Goal: Task Accomplishment & Management: Manage account settings

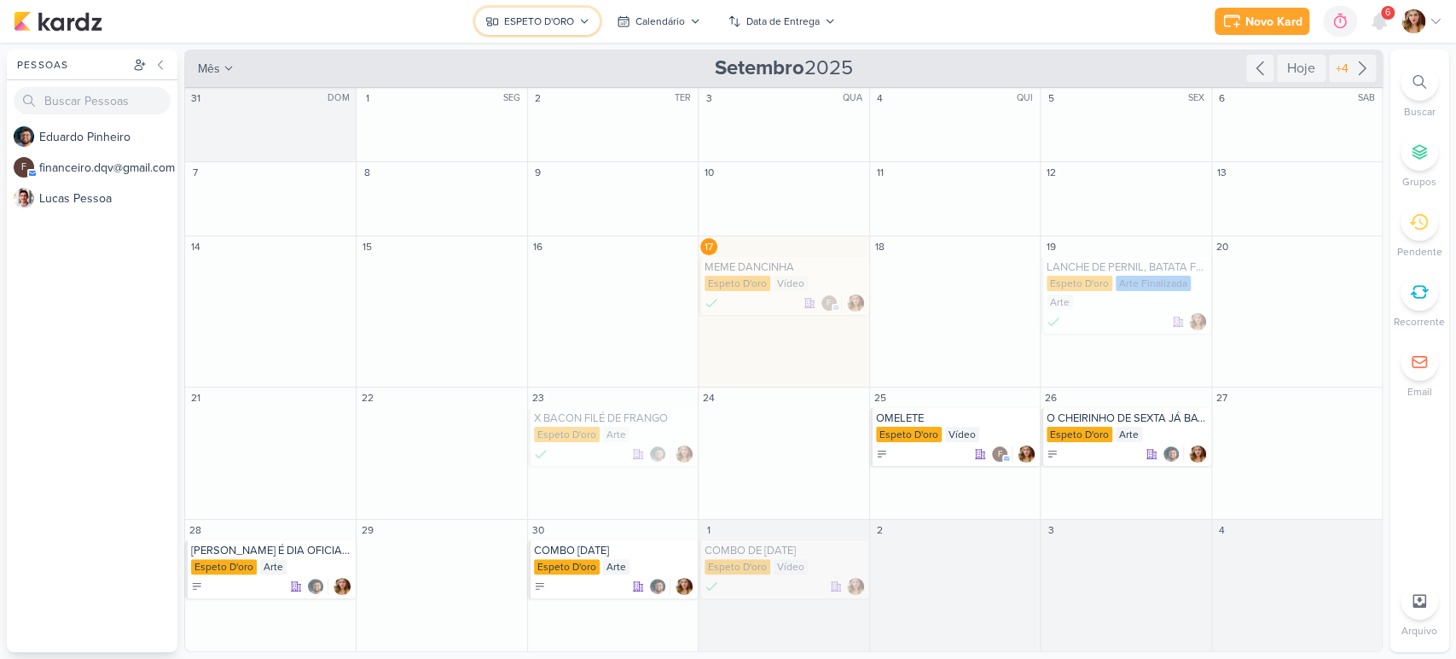
click at [539, 9] on button "ESPETO D'ORO" at bounding box center [537, 21] width 125 height 27
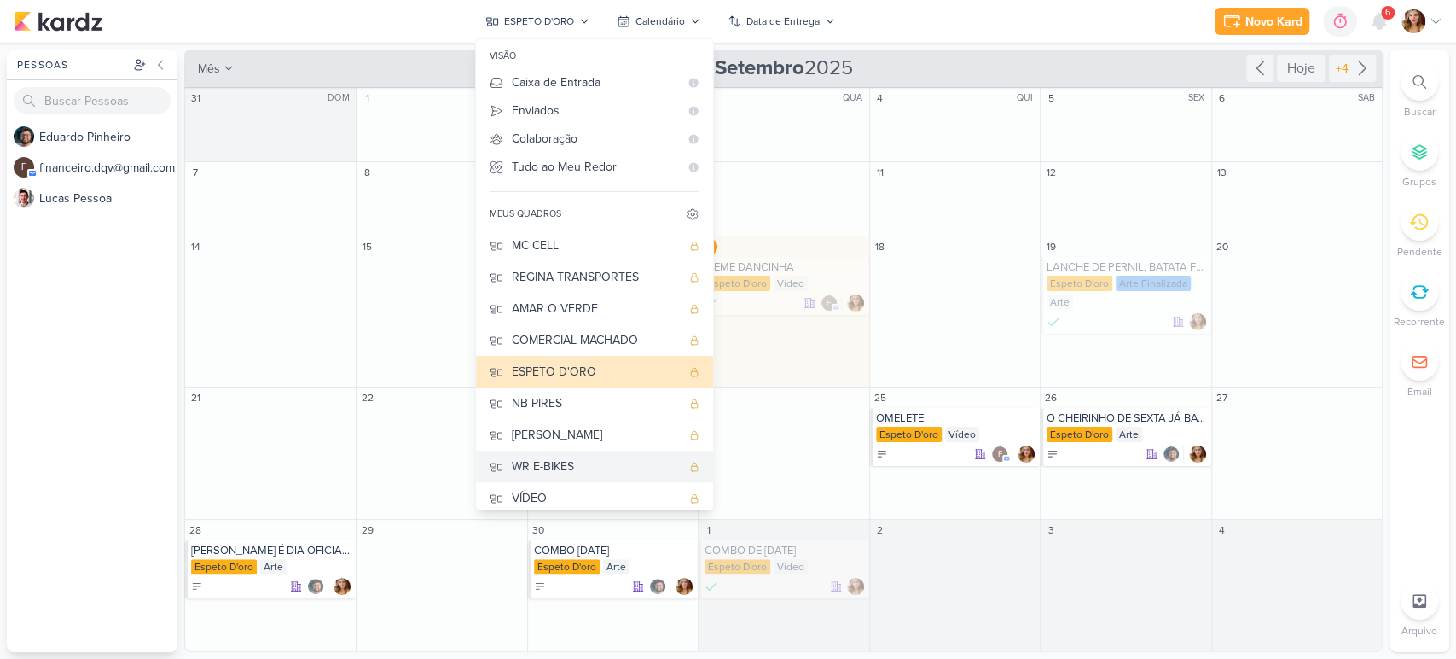
click at [614, 450] on button "WR E-BIKES" at bounding box center [594, 466] width 237 height 32
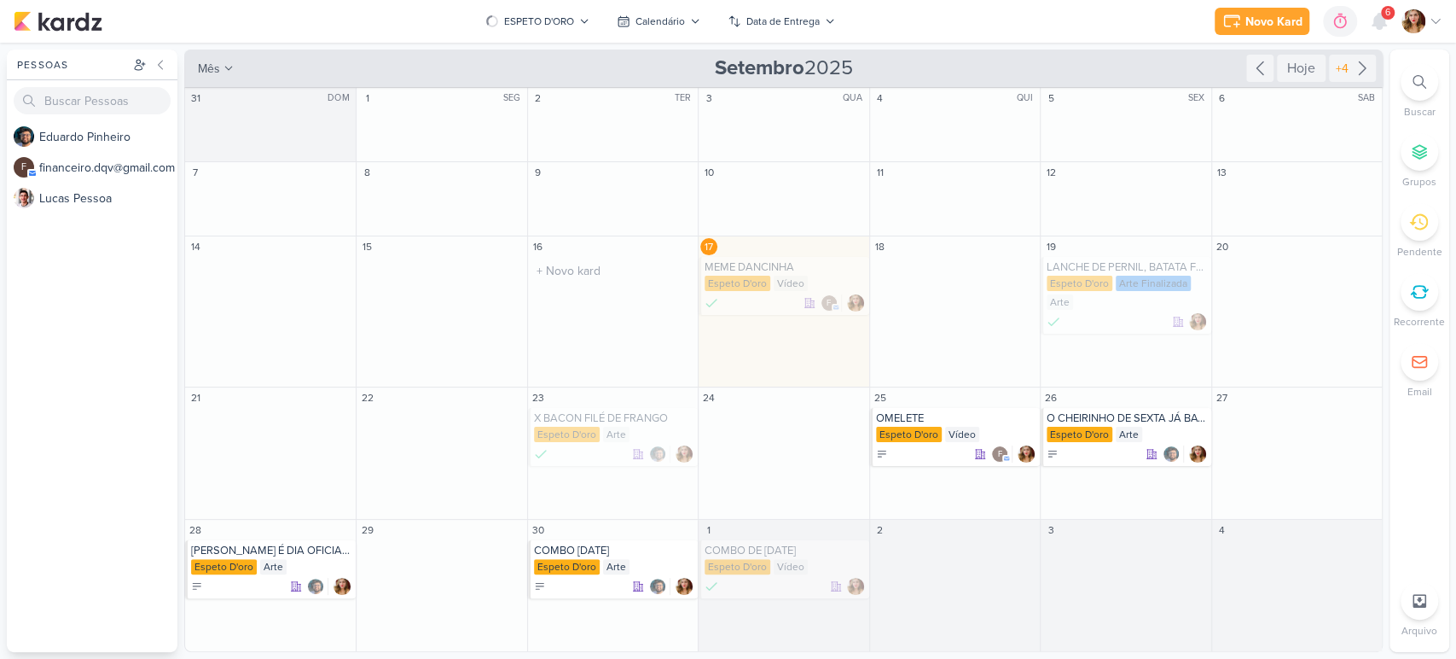
click at [614, 379] on div "16 O título do kard deve ter menos que 100 caracteres" at bounding box center [612, 311] width 171 height 151
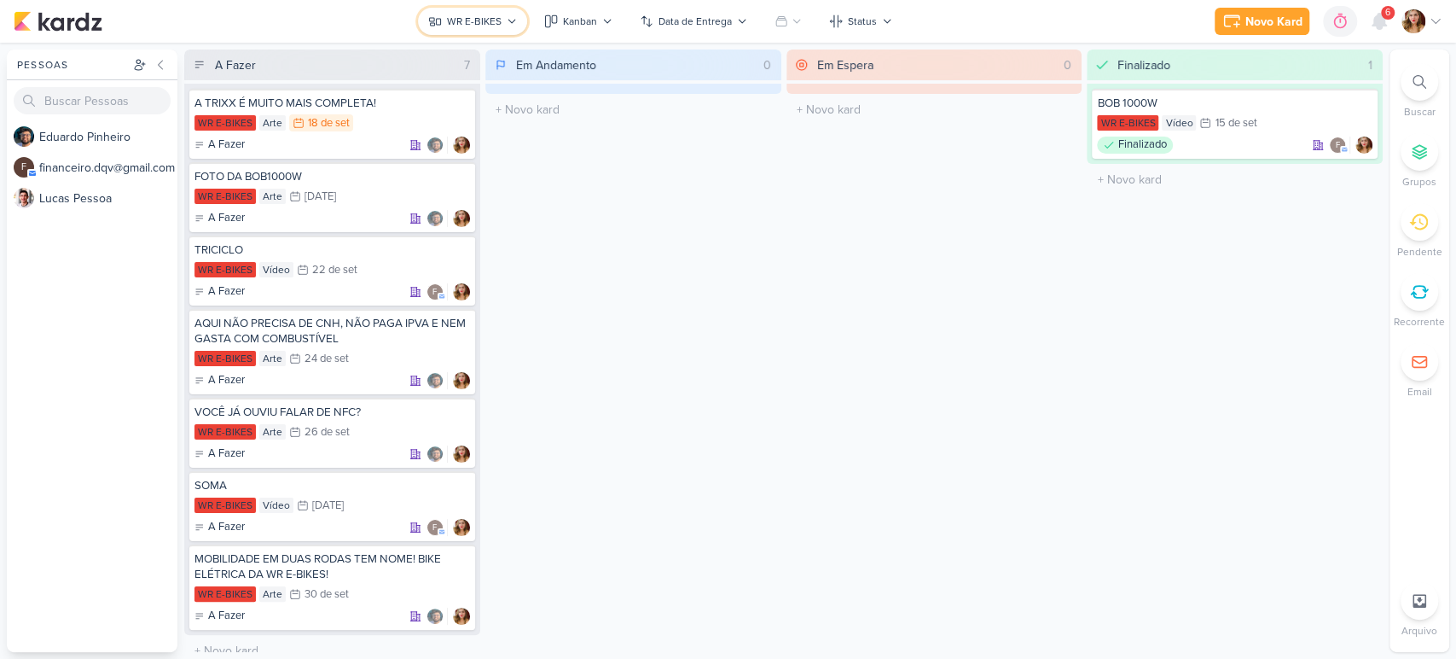
click at [464, 16] on div "WR E-BIKES" at bounding box center [474, 21] width 55 height 15
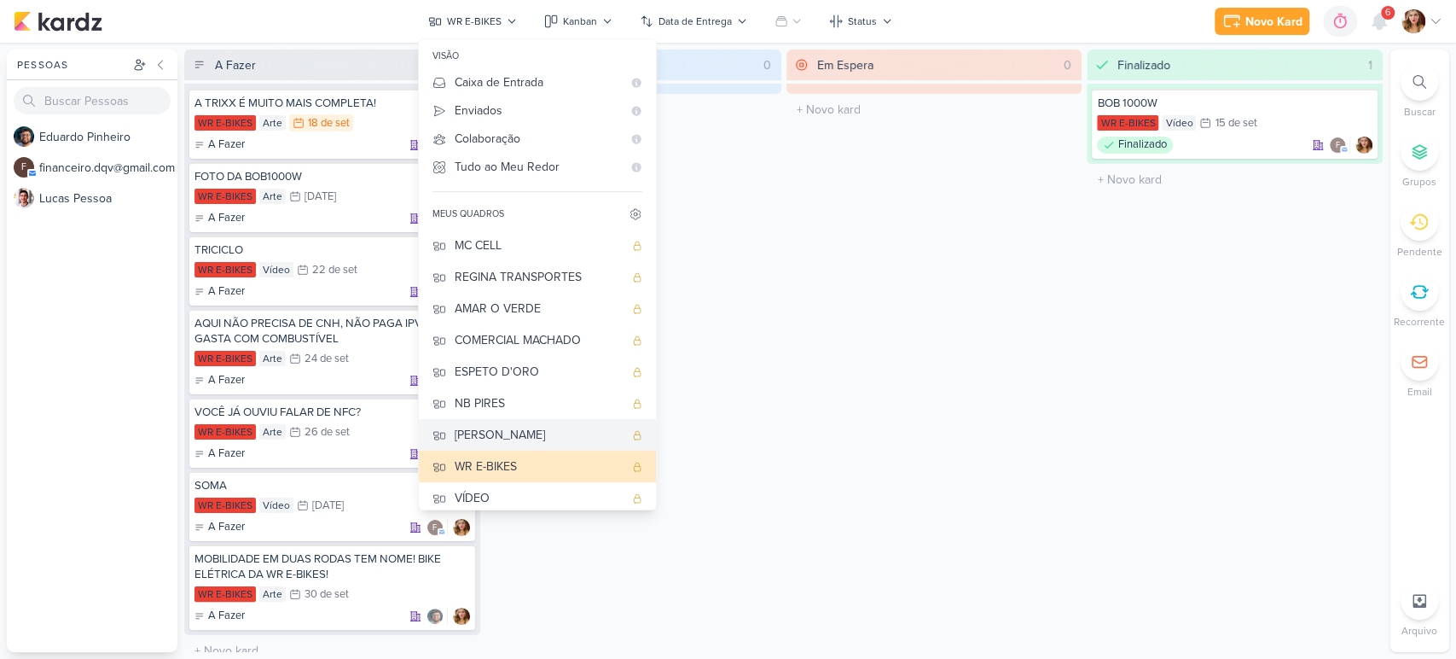
click at [528, 426] on div "[PERSON_NAME]" at bounding box center [539, 435] width 169 height 18
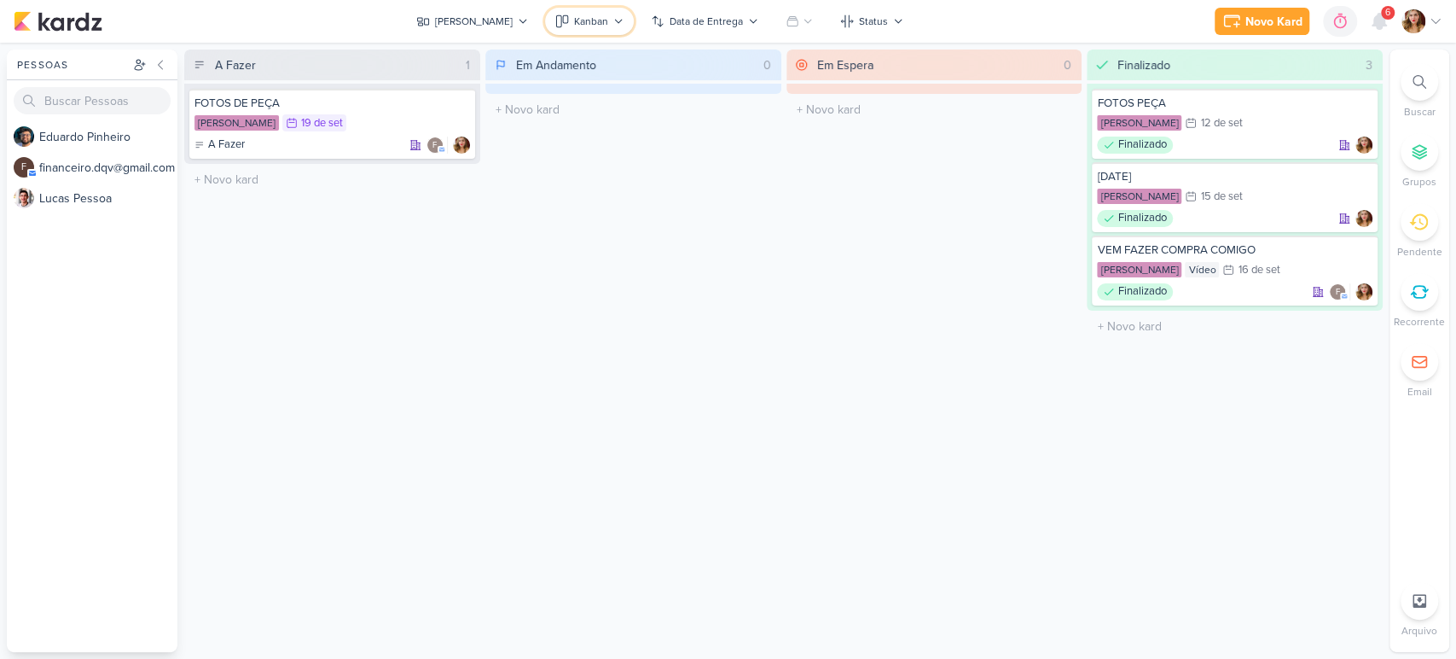
click at [602, 18] on div "Kanban" at bounding box center [591, 21] width 34 height 15
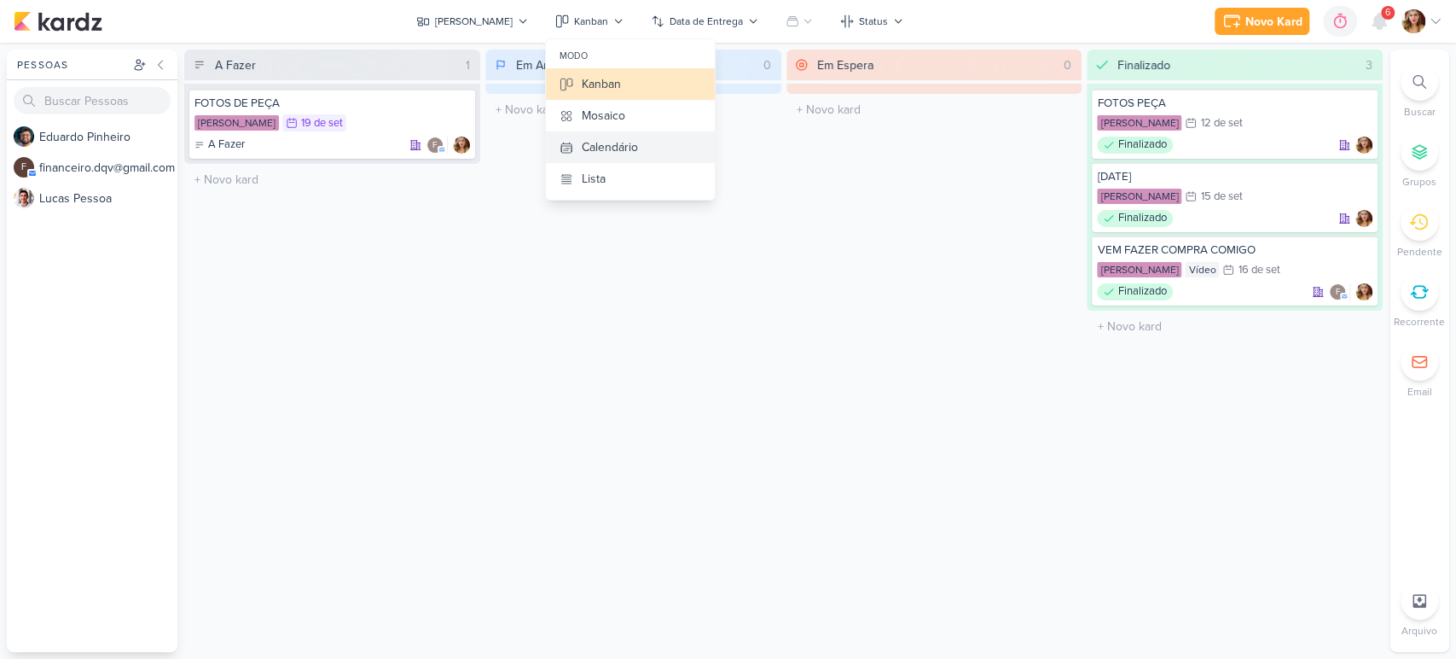
click at [642, 152] on button "Calendário" at bounding box center [630, 147] width 169 height 32
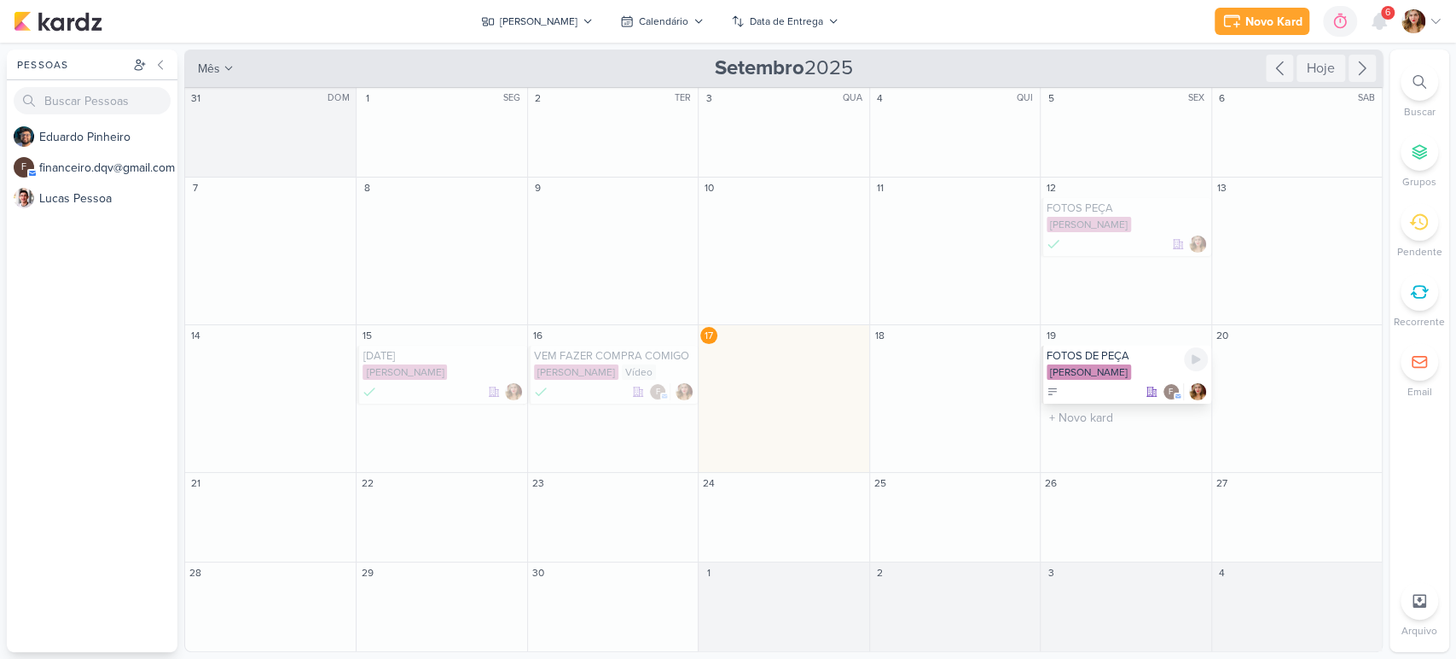
click at [1112, 370] on div "[PERSON_NAME]" at bounding box center [1127, 372] width 160 height 17
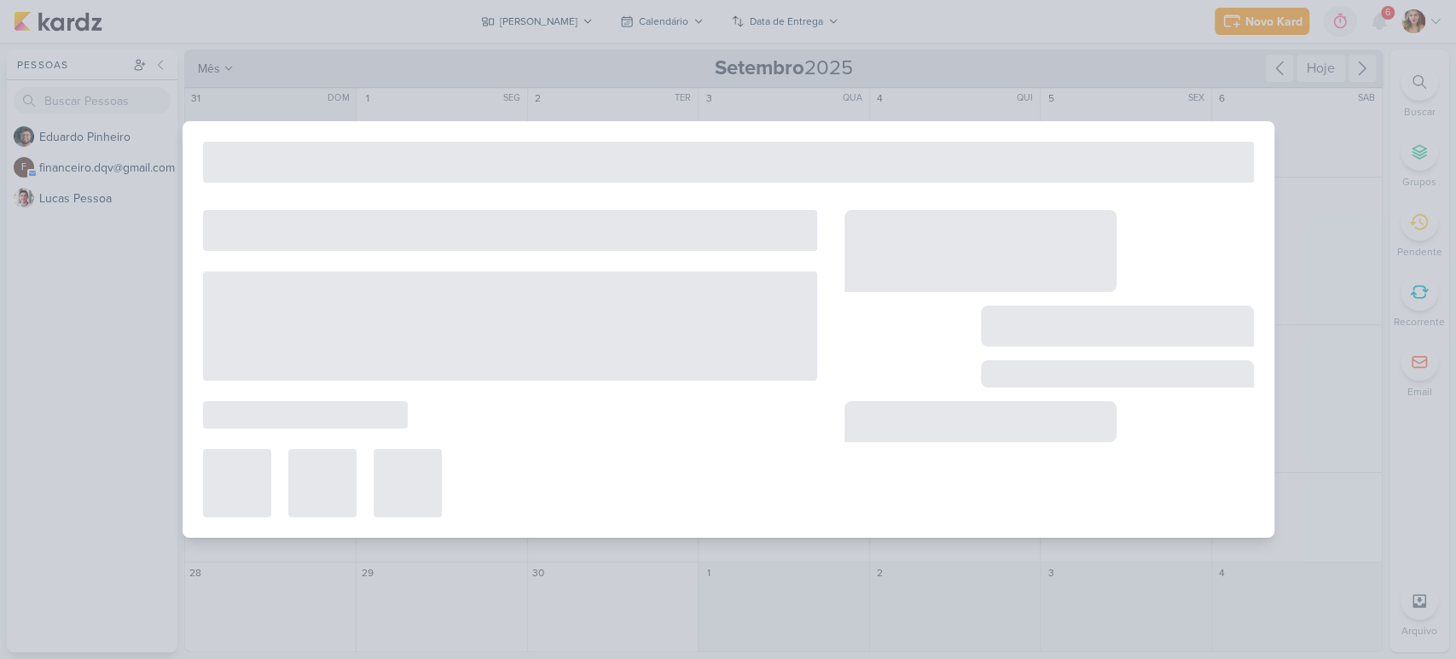
type input "FOTOS DE PEÇA"
type input "[DATE] 23:59"
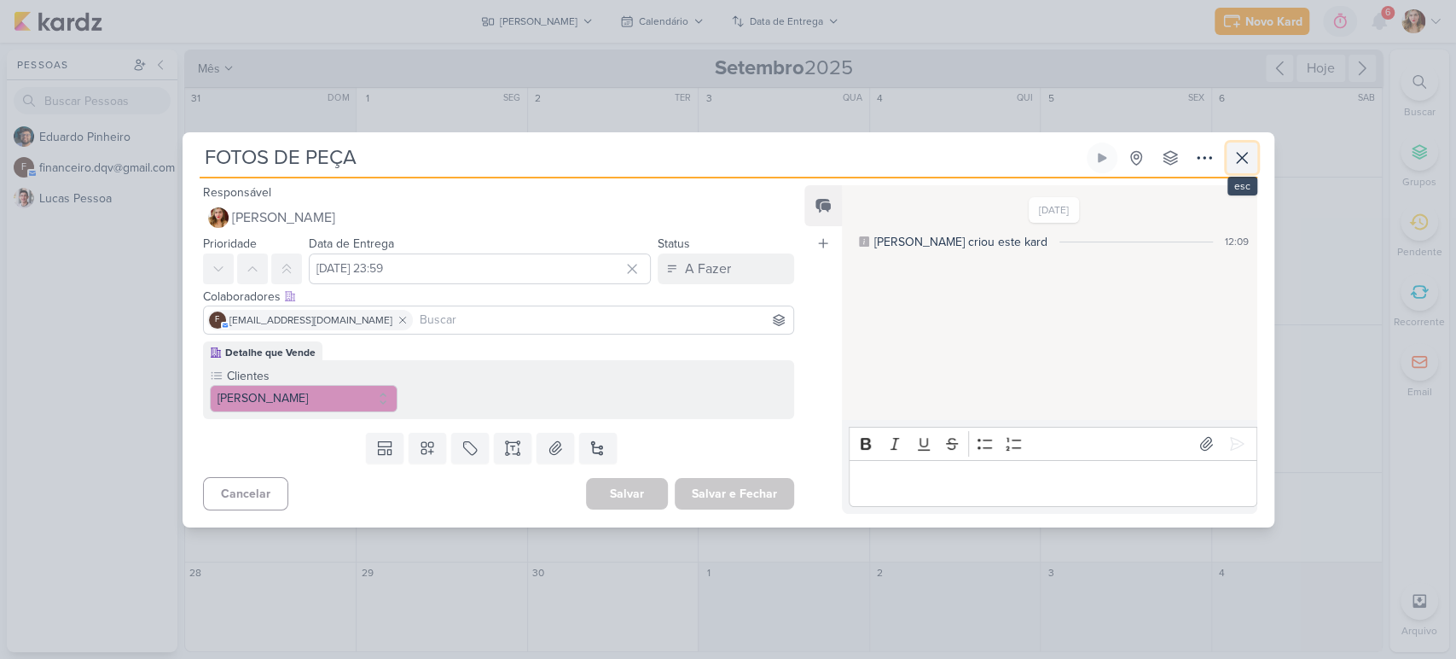
click at [1249, 144] on button at bounding box center [1242, 157] width 31 height 31
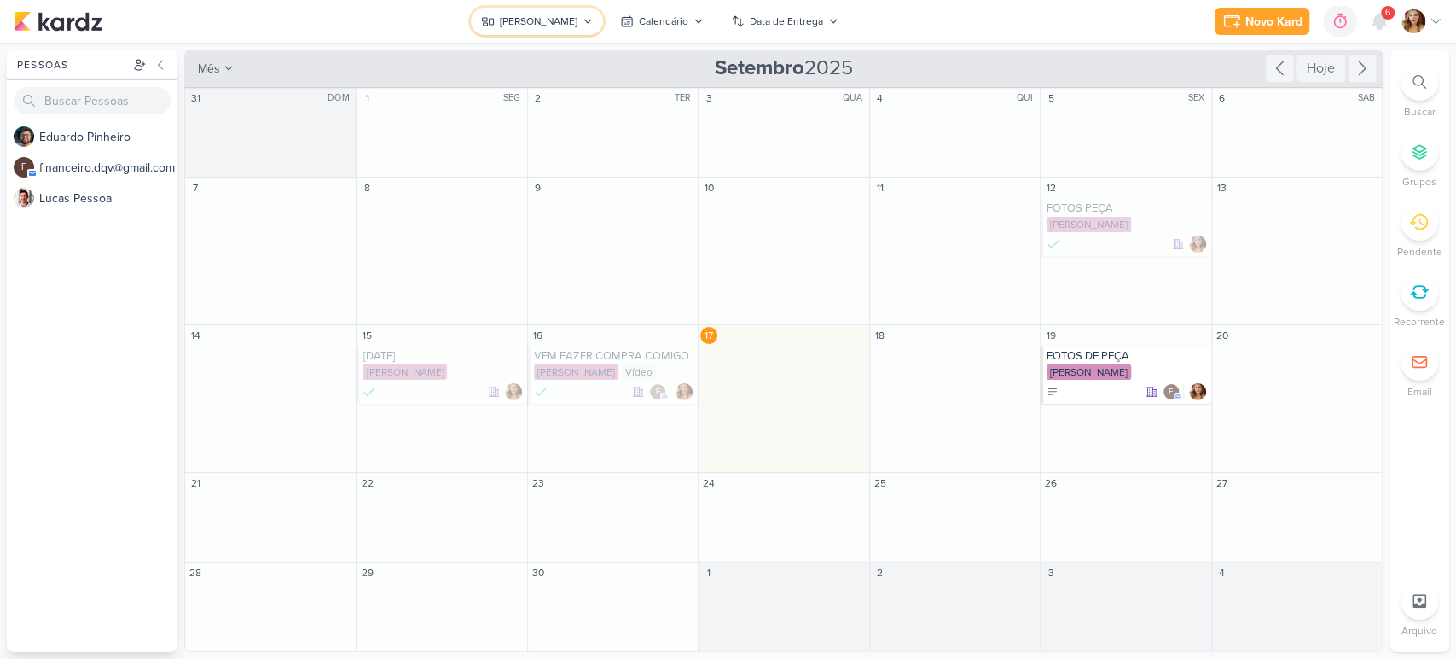
click at [538, 14] on div "[PERSON_NAME]" at bounding box center [539, 21] width 78 height 15
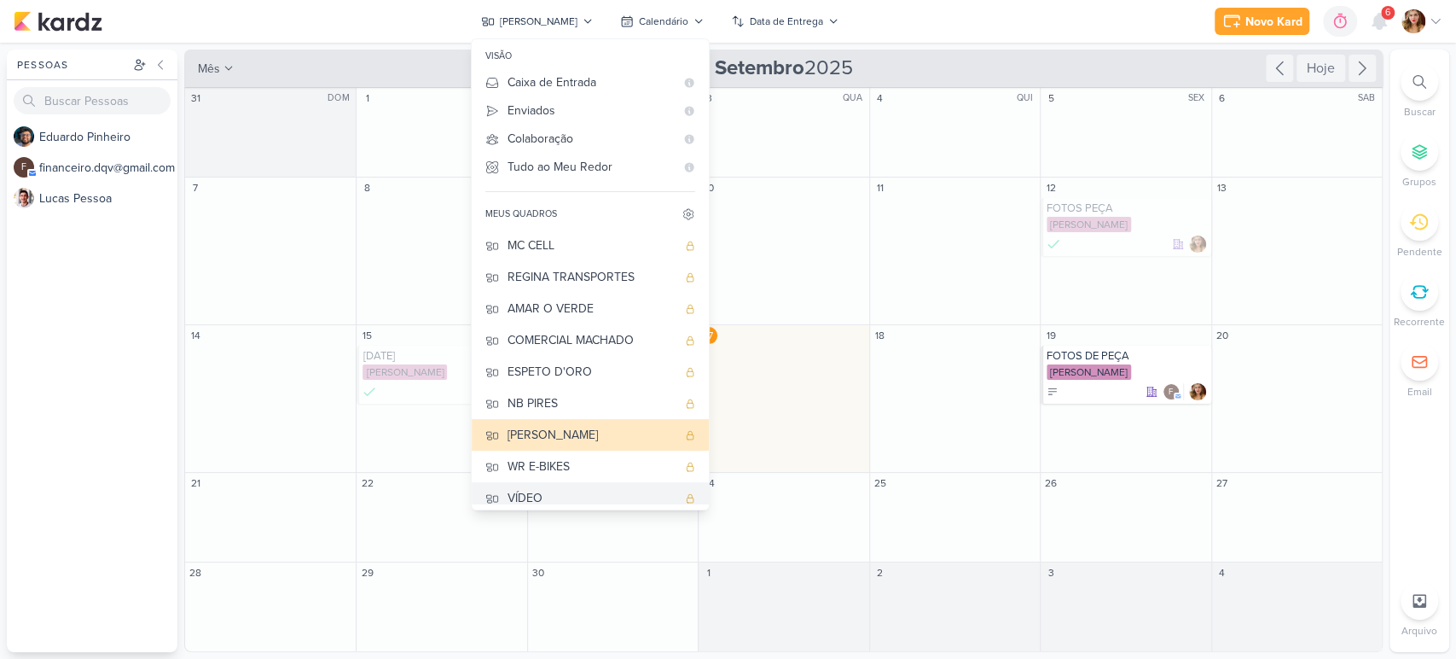
click at [590, 489] on div "VÍDEO" at bounding box center [592, 498] width 169 height 18
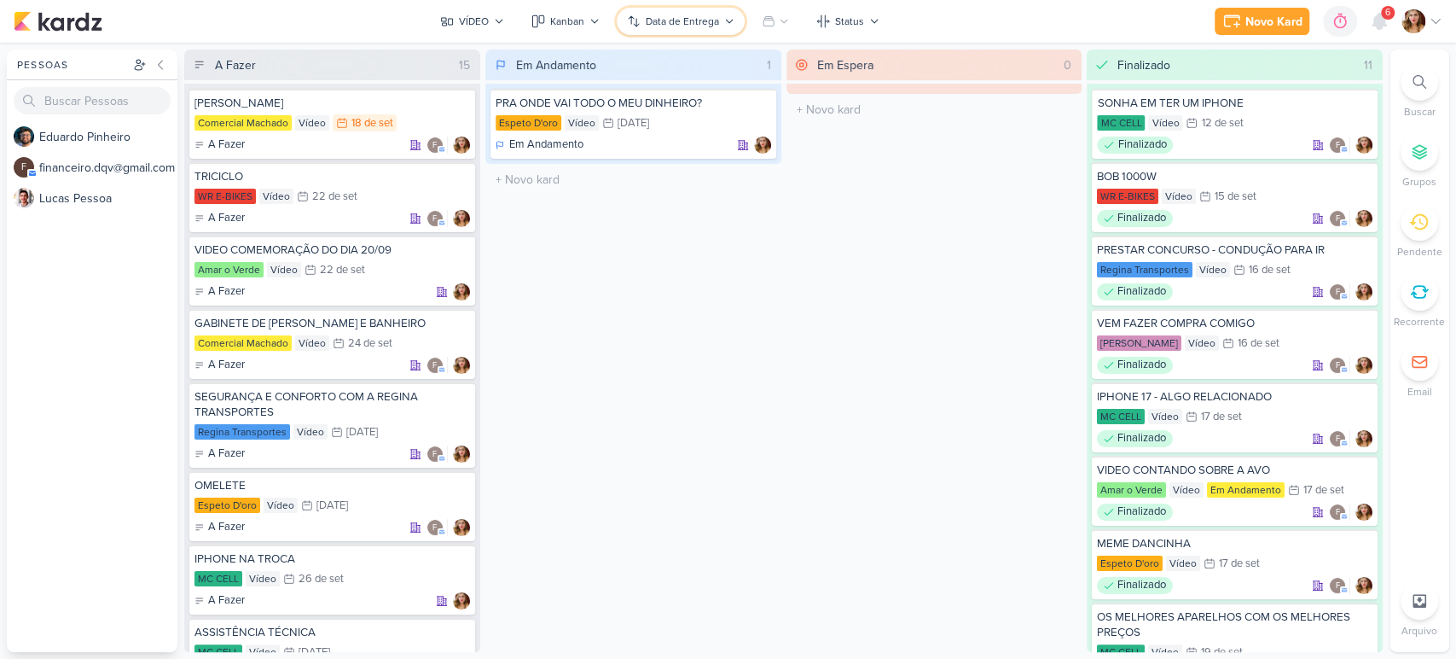
click at [655, 19] on div "Data de Entrega" at bounding box center [682, 21] width 73 height 15
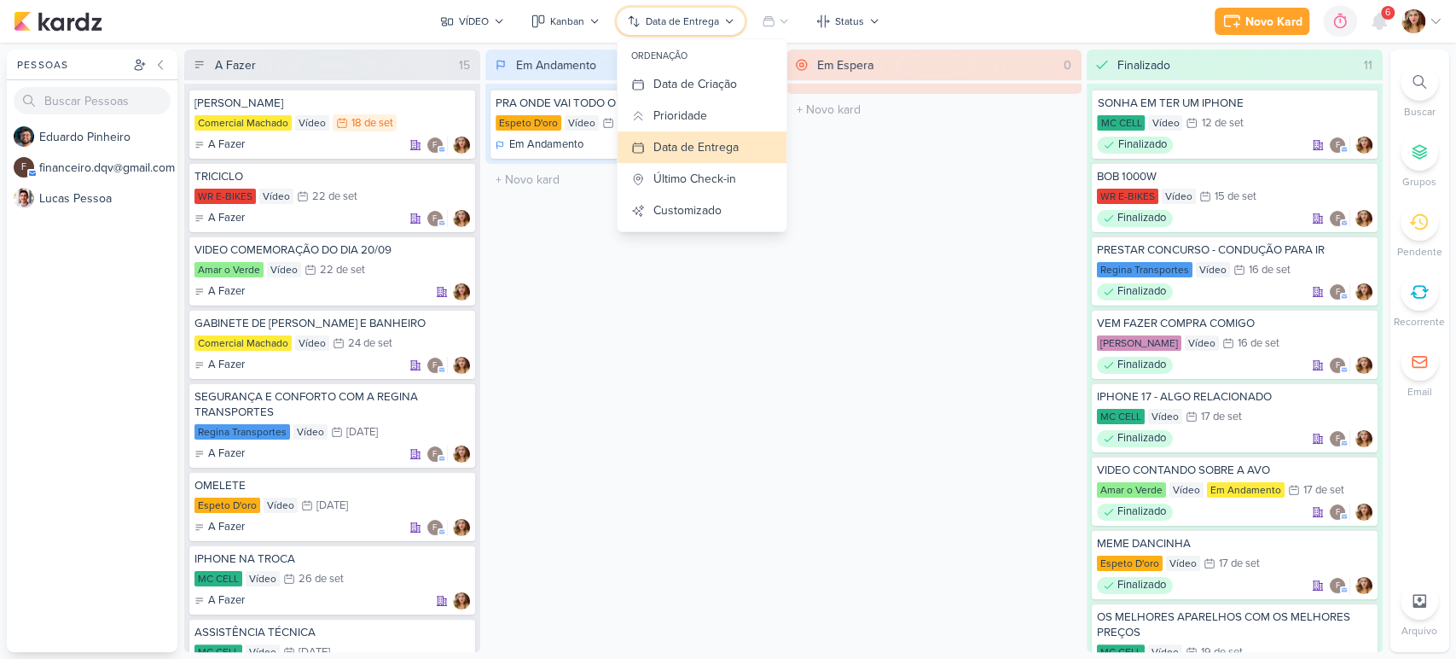
click at [655, 19] on div "Data de Entrega" at bounding box center [682, 21] width 73 height 15
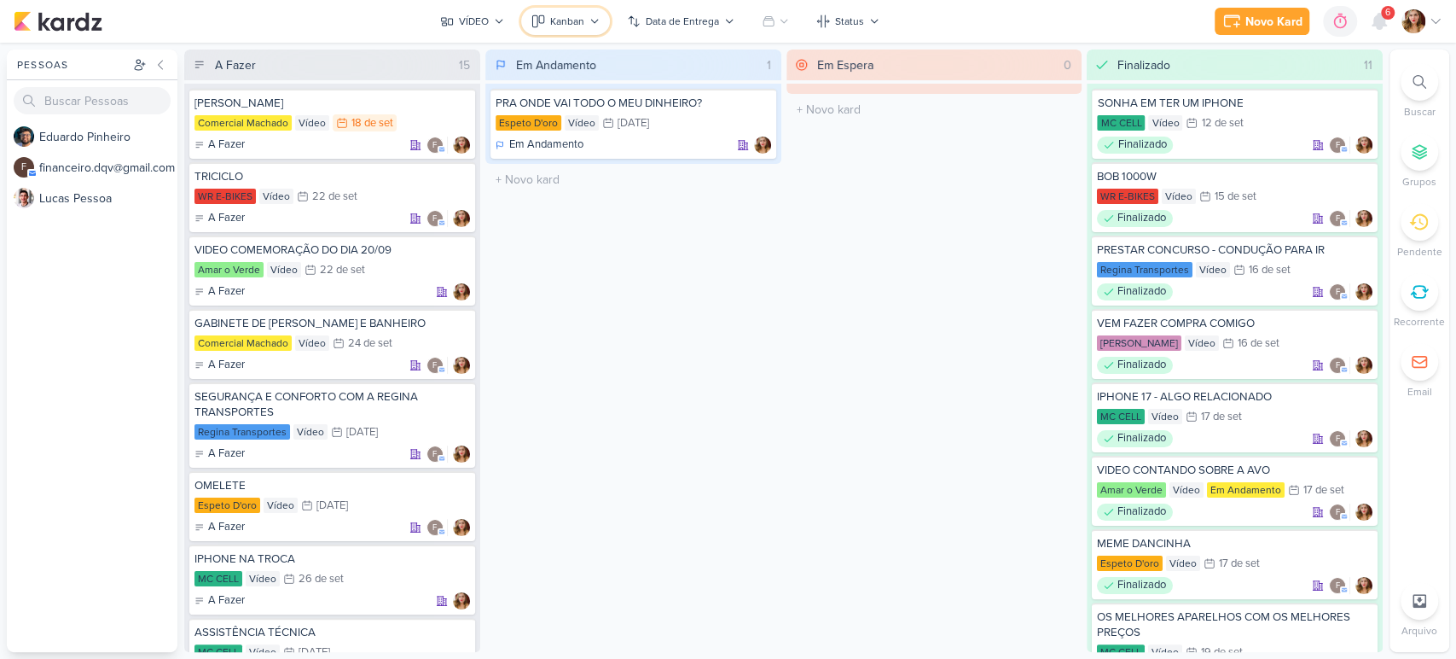
click at [562, 20] on div "Kanban" at bounding box center [567, 21] width 34 height 15
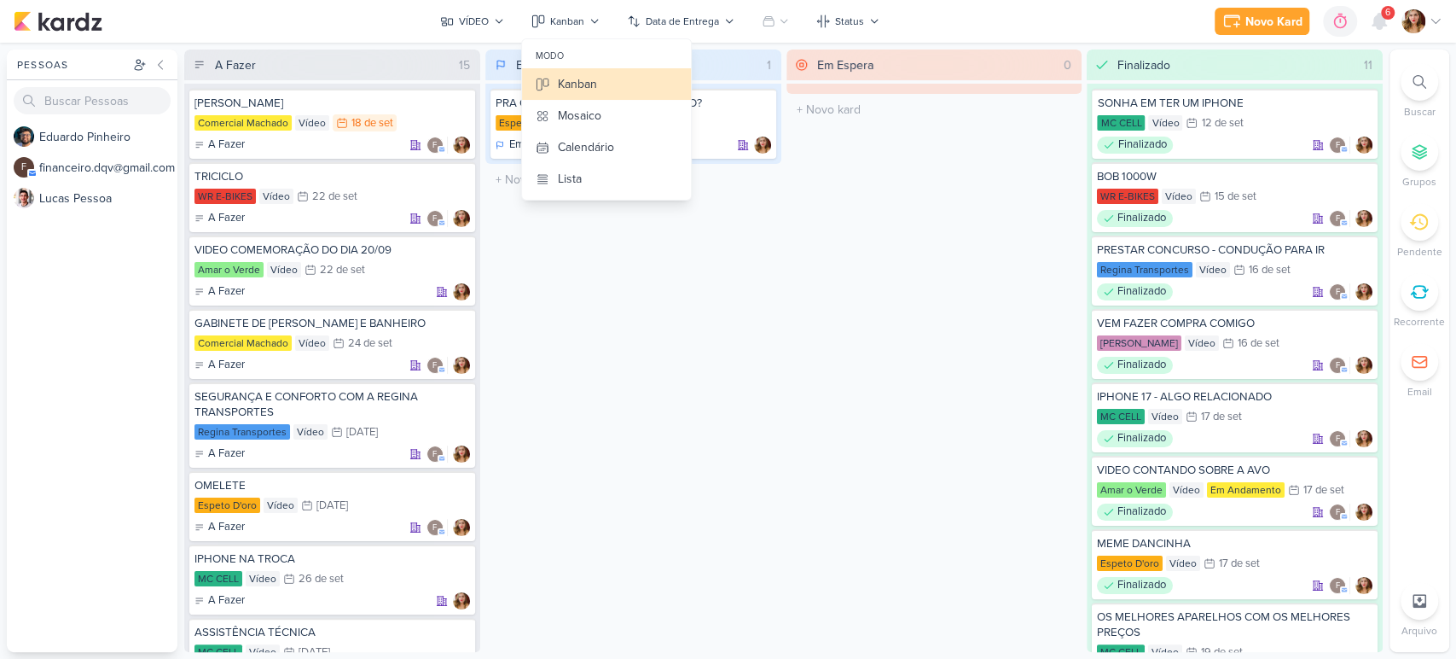
click at [775, 299] on div "Em Andamento 1 PRA ONDE VAI TODO O MEU DINHEIRO? Espeto D'oro Vídeo 21/10 [DATE…" at bounding box center [633, 350] width 296 height 602
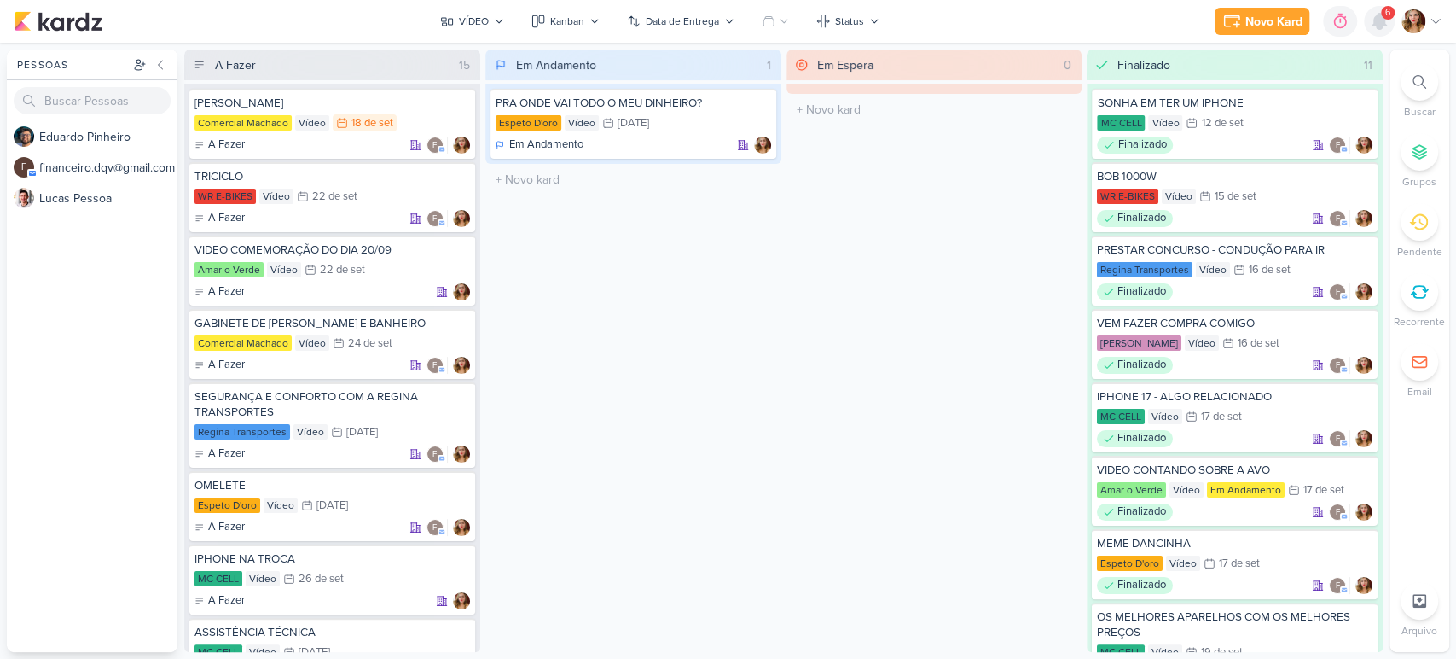
click at [1385, 32] on div at bounding box center [1379, 21] width 31 height 31
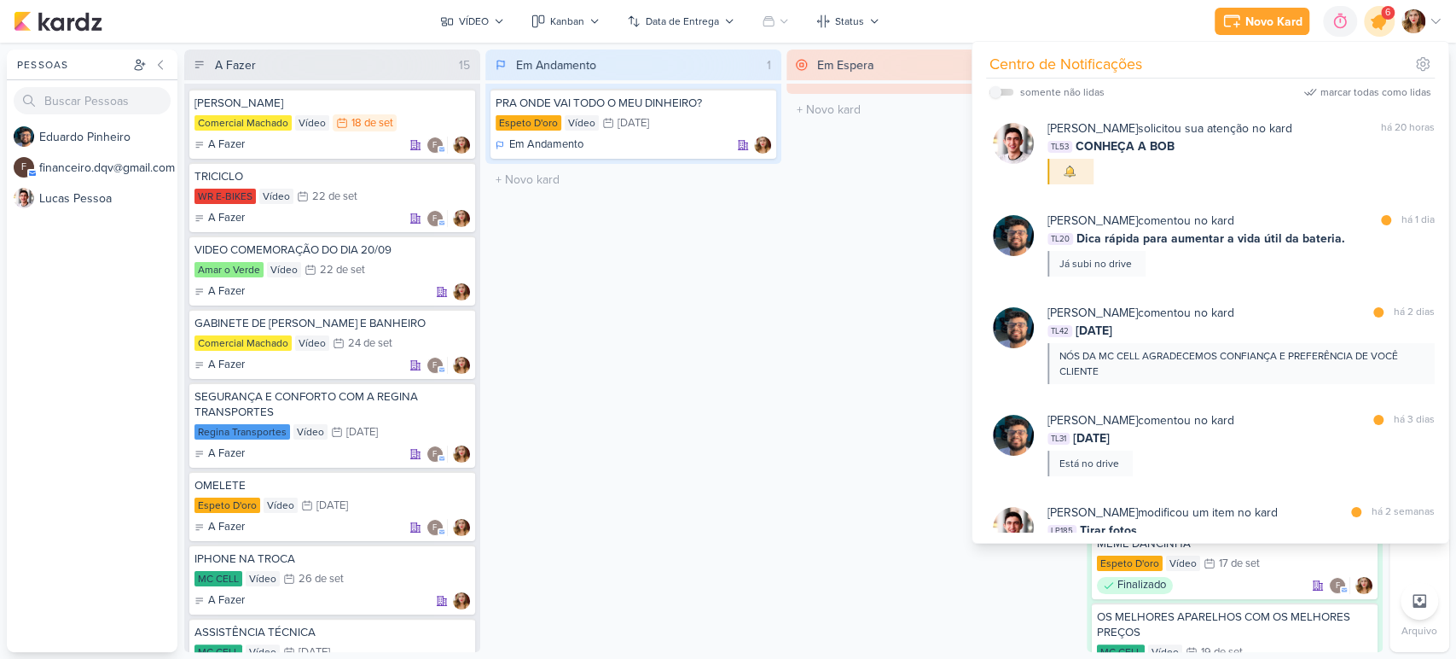
click at [1393, 22] on div at bounding box center [1380, 22] width 44 height 44
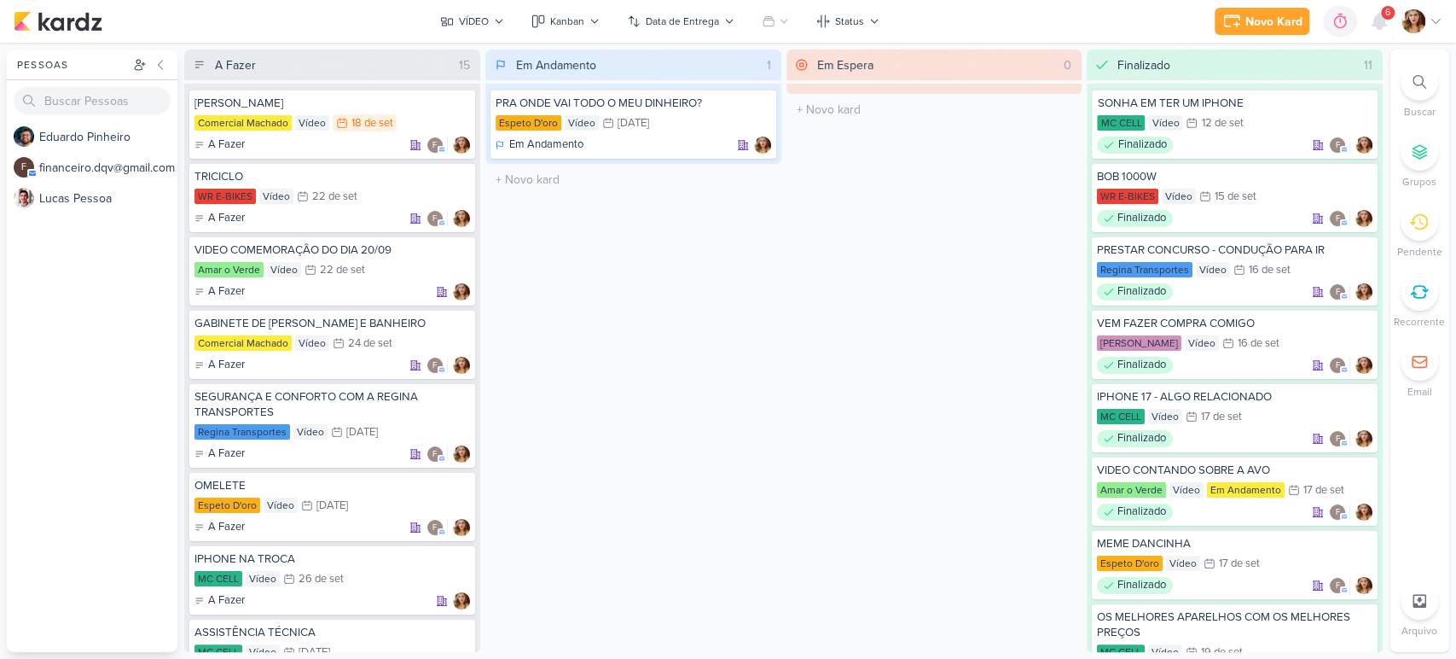
click at [900, 196] on div "Em Espera 0 O título do kard deve ter menos que 100 caracteres" at bounding box center [935, 350] width 296 height 602
